Goal: Contribute content: Contribute content

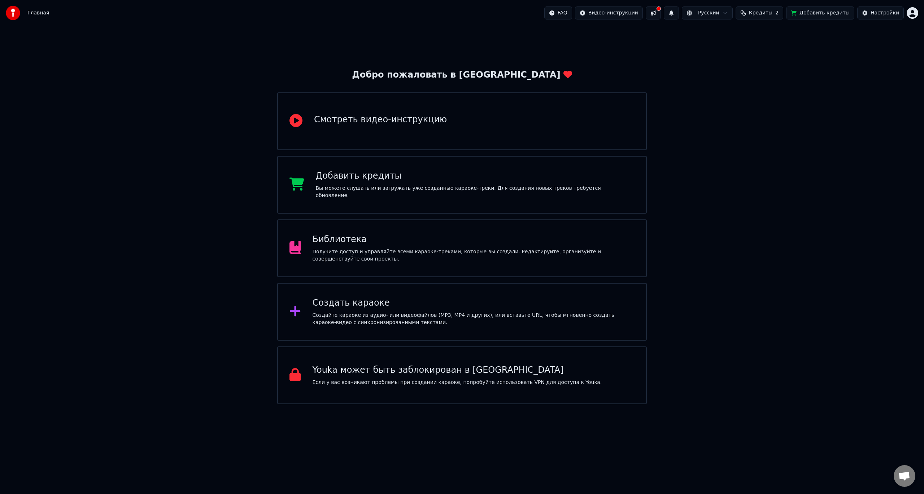
click at [622, 241] on div "Библиотека" at bounding box center [474, 240] width 322 height 12
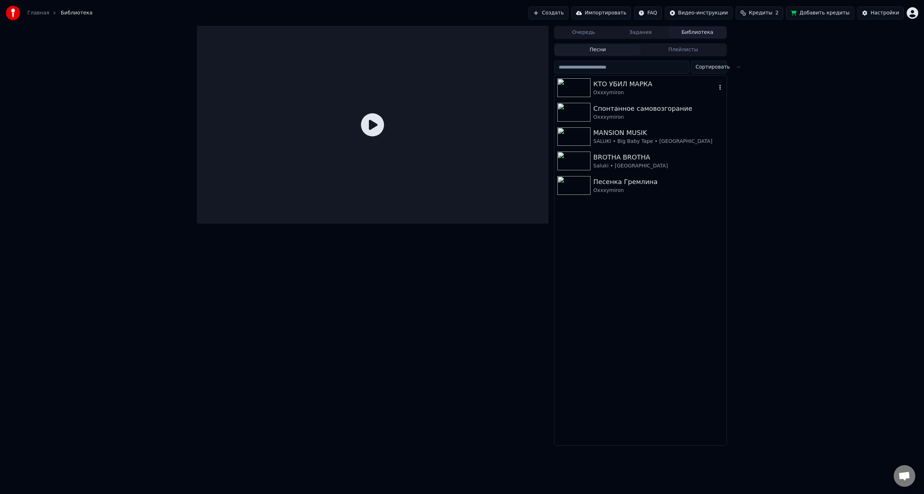
click at [578, 87] on img at bounding box center [573, 87] width 33 height 19
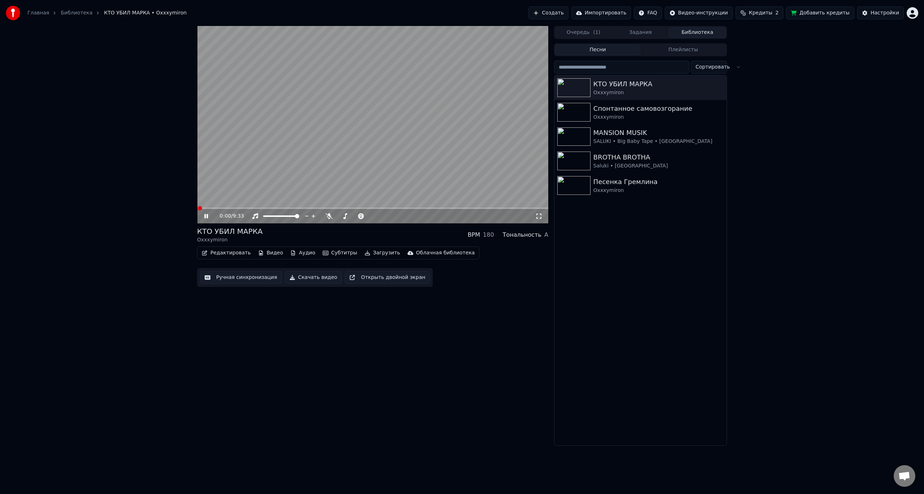
click at [539, 218] on icon at bounding box center [538, 216] width 7 height 6
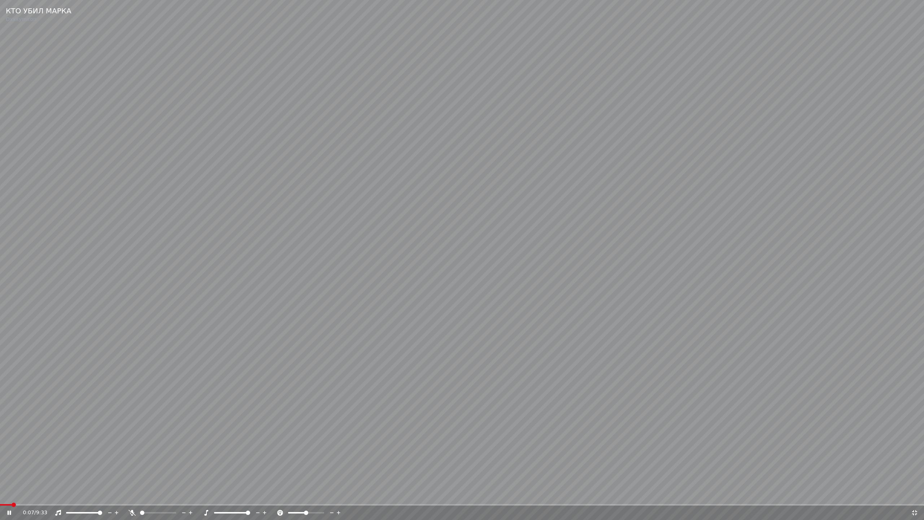
click at [249, 494] on span at bounding box center [248, 512] width 4 height 4
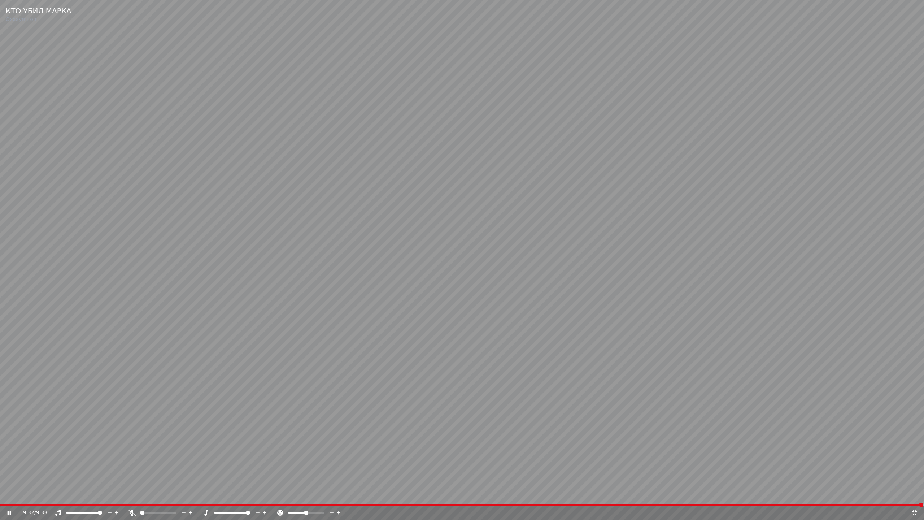
click at [7, 494] on icon at bounding box center [14, 513] width 17 height 6
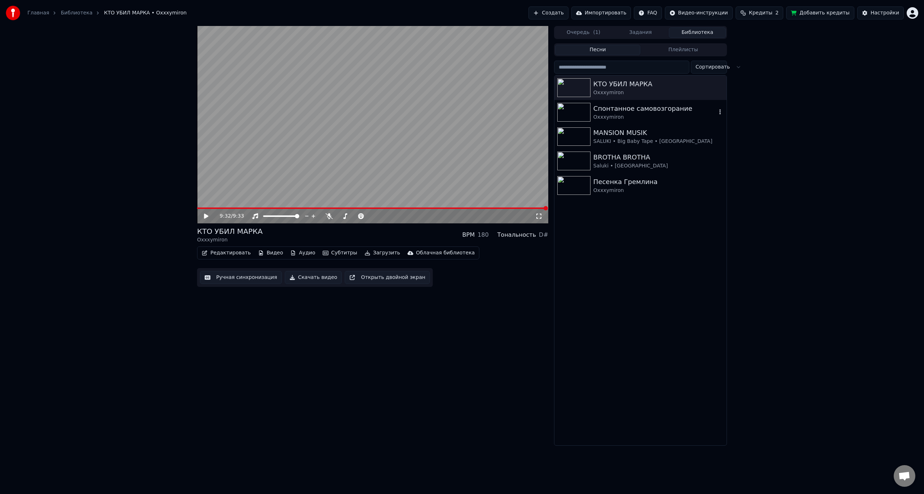
click at [579, 112] on img at bounding box center [573, 112] width 33 height 19
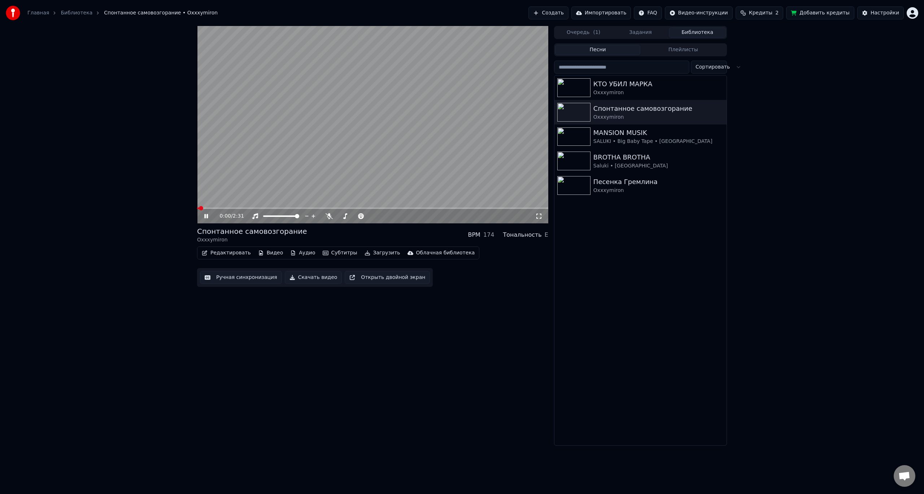
click at [538, 217] on icon at bounding box center [538, 216] width 7 height 6
click at [208, 216] on icon at bounding box center [206, 216] width 4 height 4
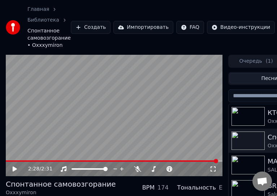
click at [152, 65] on video at bounding box center [114, 116] width 217 height 122
click at [162, 40] on div "Главная Библиотека Спонтанное самовозгорание • Oxxxymiron Создать Импортировать…" at bounding box center [138, 27] width 277 height 55
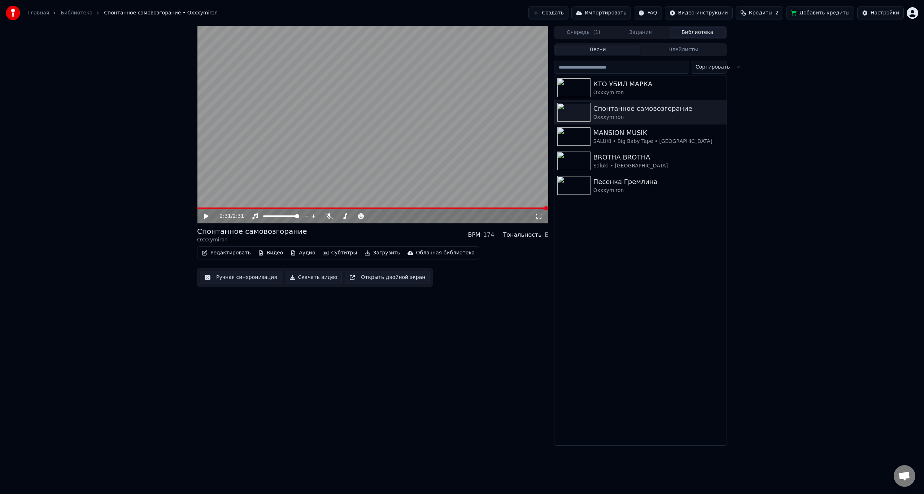
click at [568, 14] on button "Создать" at bounding box center [548, 12] width 40 height 13
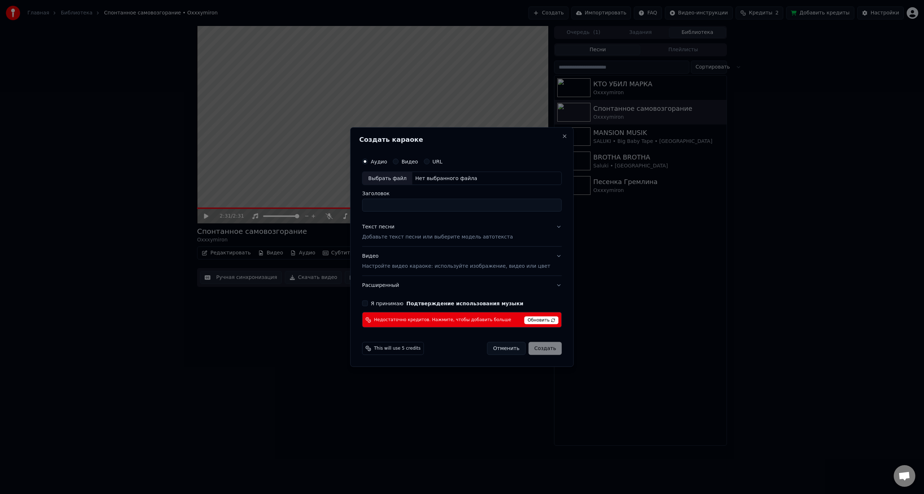
click at [397, 179] on div "Выбрать файл" at bounding box center [387, 178] width 50 height 13
type input "**********"
click at [411, 238] on p "Добавьте текст песни или выберите модель автотекста" at bounding box center [437, 237] width 151 height 7
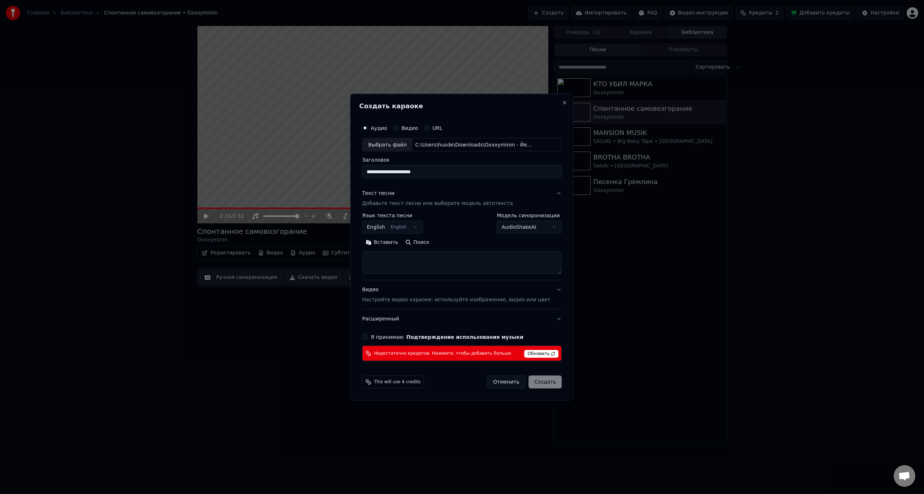
click at [397, 203] on p "Добавьте текст песни или выберите модель автотекста" at bounding box center [437, 203] width 151 height 7
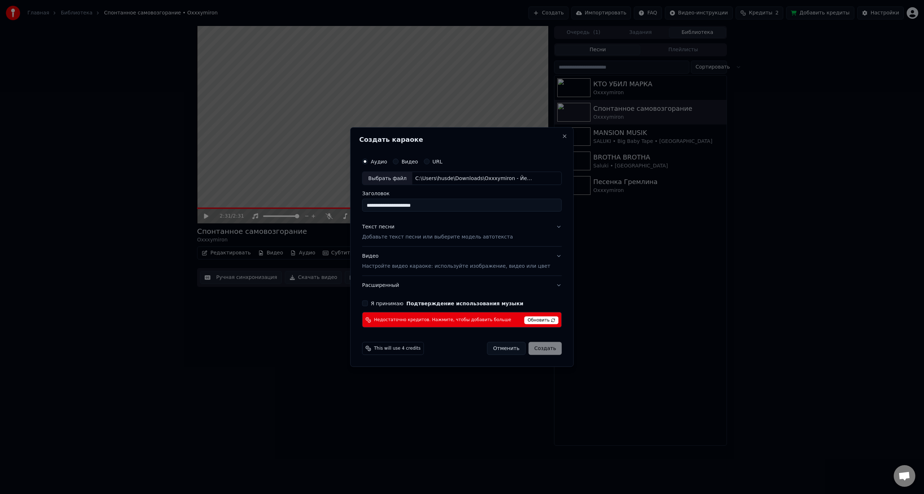
click at [397, 203] on input "**********" at bounding box center [462, 205] width 200 height 13
click at [405, 238] on p "Добавьте текст песни или выберите модель автотекста" at bounding box center [437, 237] width 151 height 7
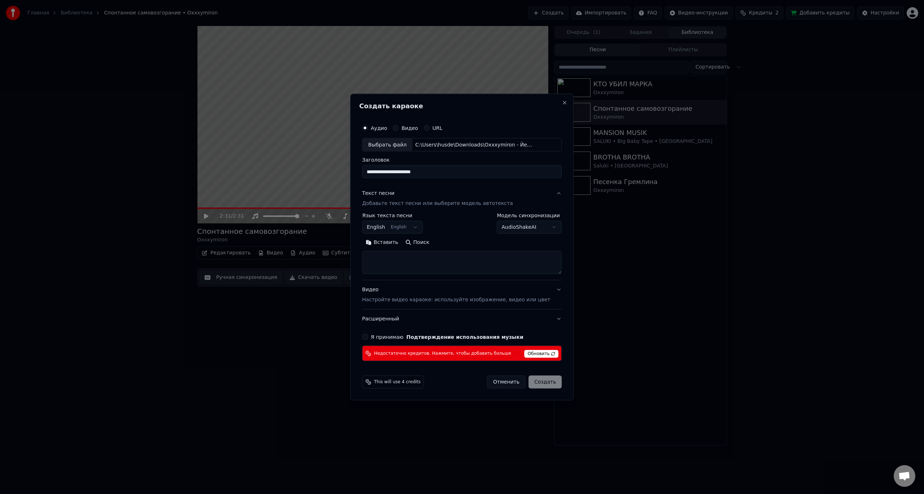
click at [406, 230] on body "Главная Библиотека Спонтанное самовозгорание • Oxxxymiron Создать Импортировать…" at bounding box center [462, 247] width 924 height 494
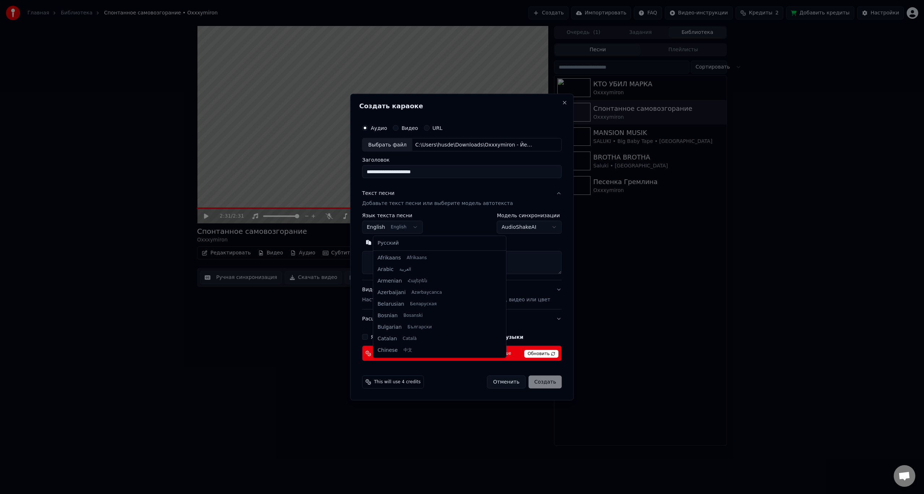
scroll to position [58, 0]
select select "**"
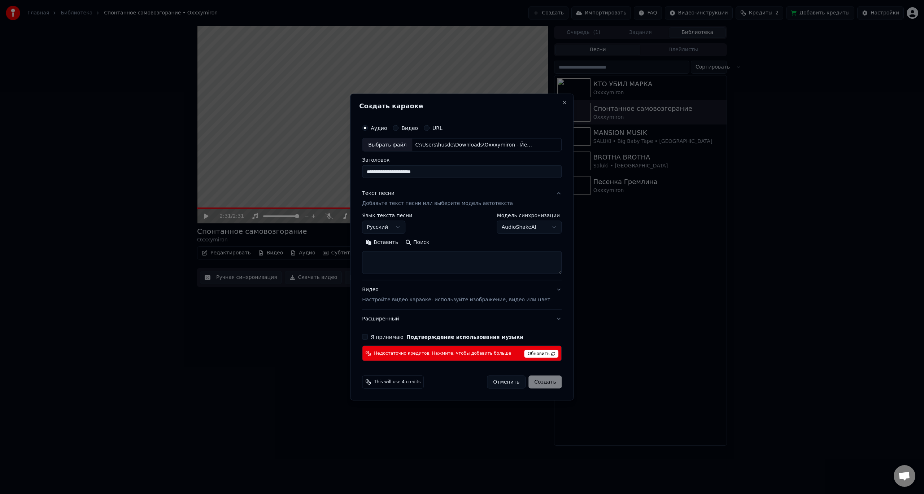
click at [404, 262] on textarea at bounding box center [462, 262] width 200 height 23
paste textarea "**********"
type textarea "*"
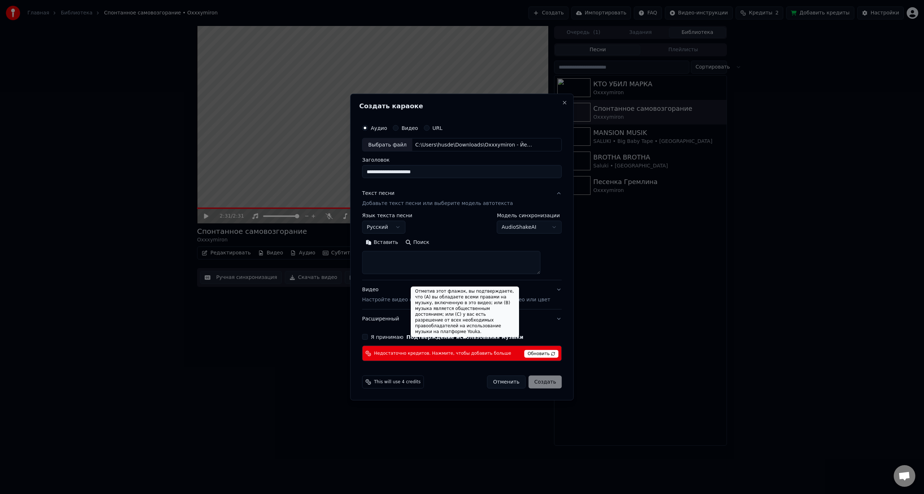
paste textarea "**********"
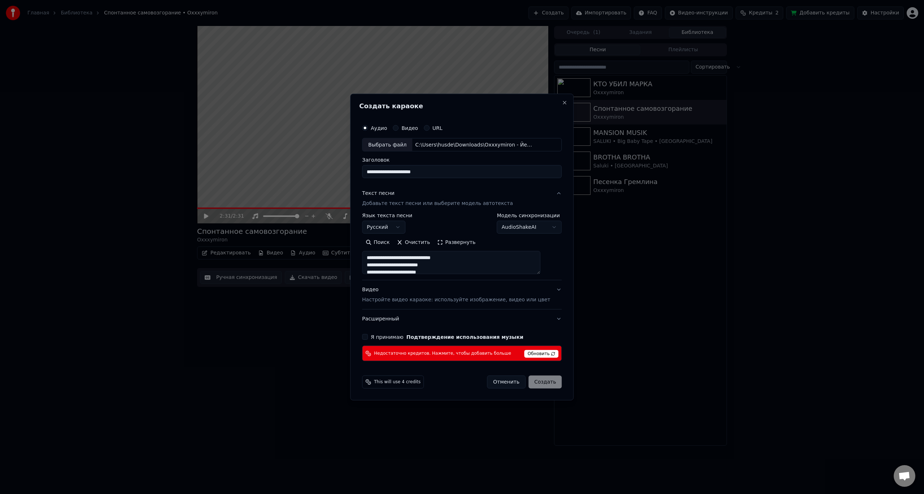
scroll to position [558, 0]
type textarea "**********"
click at [423, 300] on p "Настройте видео караоке: используйте изображение, видео или цвет" at bounding box center [456, 299] width 188 height 7
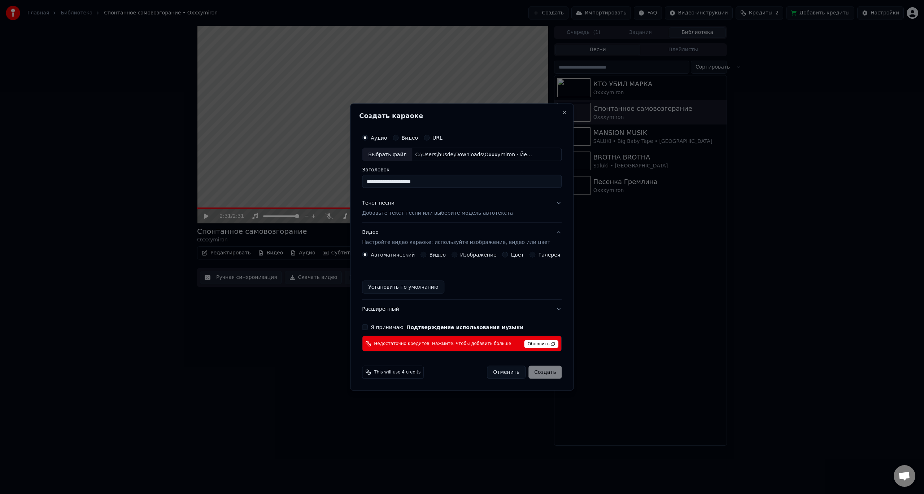
click at [431, 256] on div "Видео" at bounding box center [433, 255] width 25 height 6
click at [426, 254] on button "Видео" at bounding box center [424, 255] width 6 height 6
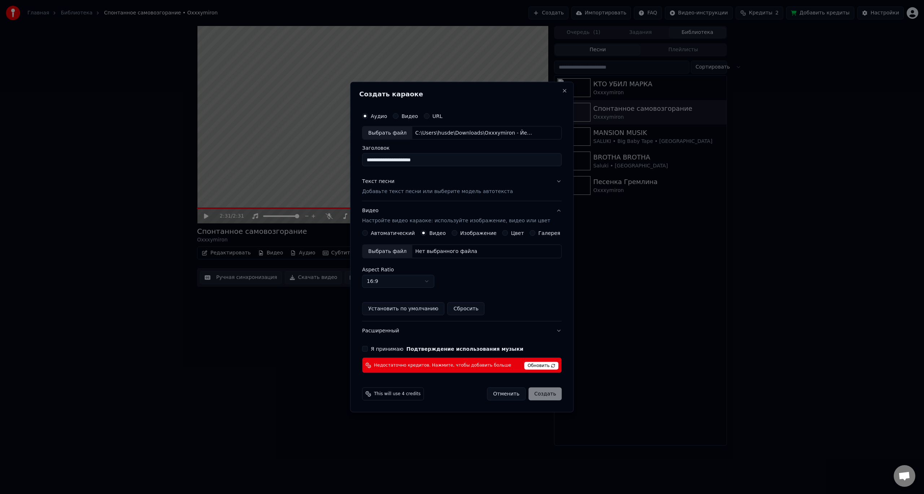
click at [457, 234] on button "Изображение" at bounding box center [455, 233] width 6 height 6
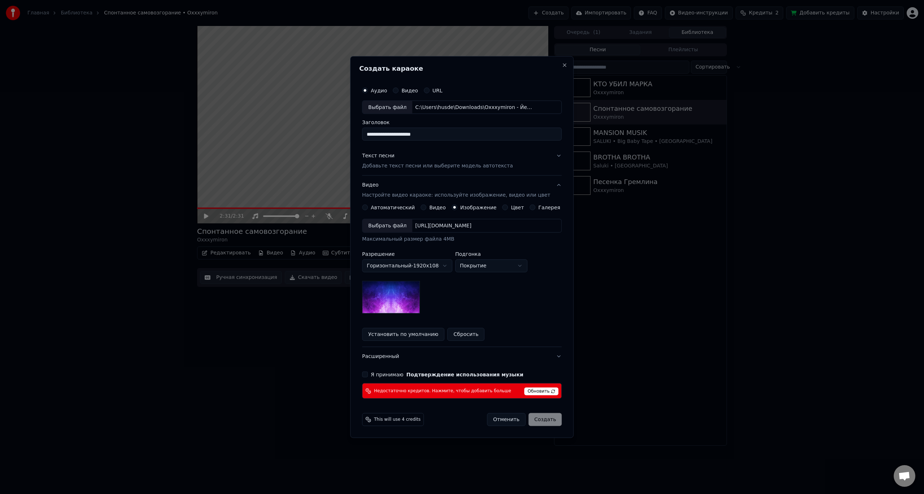
click at [399, 228] on div "Выбрать файл" at bounding box center [387, 225] width 50 height 13
click at [400, 226] on div "Выбрать файл" at bounding box center [387, 225] width 50 height 13
click at [368, 378] on button "Я принимаю Подтверждение использования музыки" at bounding box center [365, 375] width 6 height 6
click at [544, 421] on div "Отменить Создать" at bounding box center [524, 419] width 75 height 13
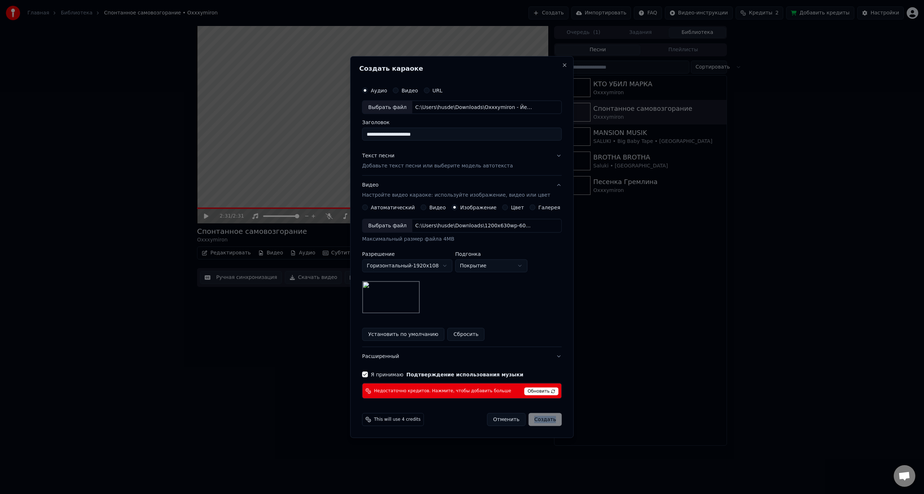
click at [544, 421] on div "Отменить Создать" at bounding box center [524, 419] width 75 height 13
click at [536, 394] on span "Обновить" at bounding box center [541, 392] width 34 height 8
click at [540, 420] on div "Отменить Создать" at bounding box center [524, 419] width 75 height 13
click at [562, 63] on button "Close" at bounding box center [565, 65] width 6 height 6
